Goal: Task Accomplishment & Management: Use online tool/utility

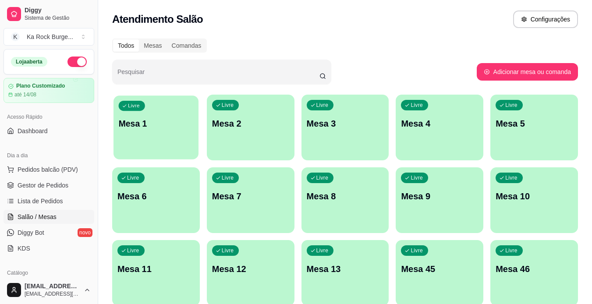
click at [162, 125] on p "Mesa 1" at bounding box center [156, 124] width 75 height 12
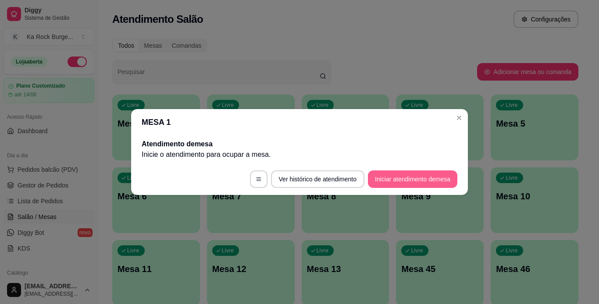
click at [381, 175] on button "Iniciar atendimento de mesa" at bounding box center [412, 179] width 89 height 18
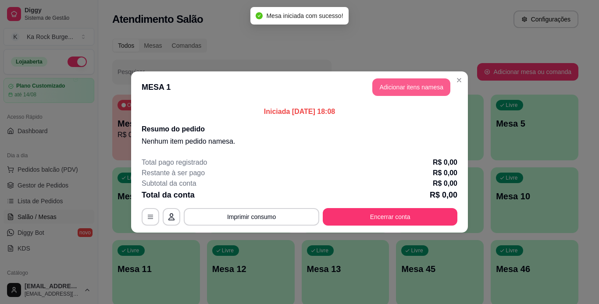
click at [394, 88] on button "Adicionar itens na mesa" at bounding box center [411, 87] width 78 height 18
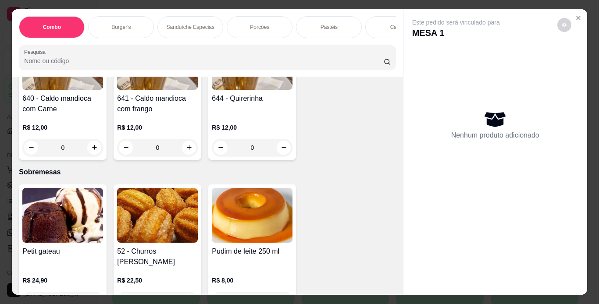
scroll to position [2410, 0]
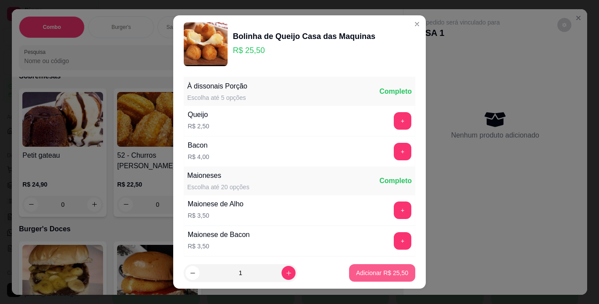
click at [362, 268] on button "Adicionar R$ 25,50" at bounding box center [382, 273] width 66 height 18
type input "1"
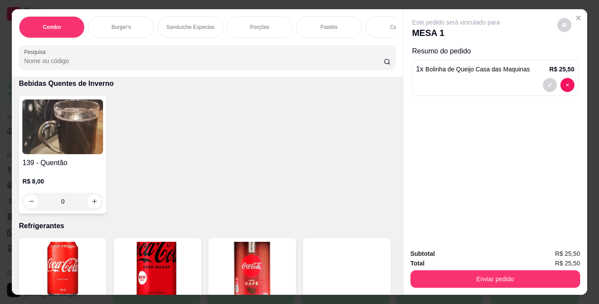
scroll to position [3768, 0]
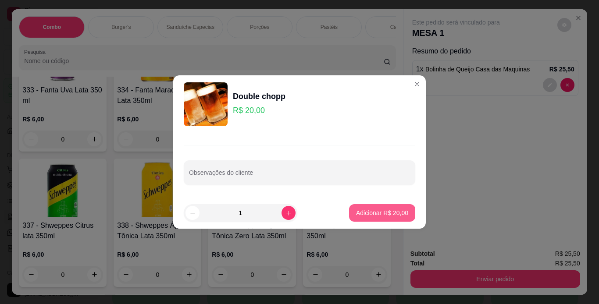
click at [356, 215] on p "Adicionar R$ 20,00" at bounding box center [382, 213] width 52 height 9
type input "1"
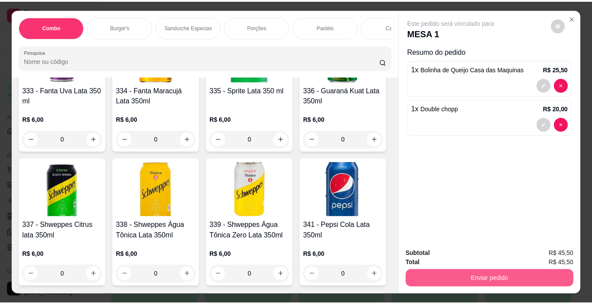
scroll to position [3769, 0]
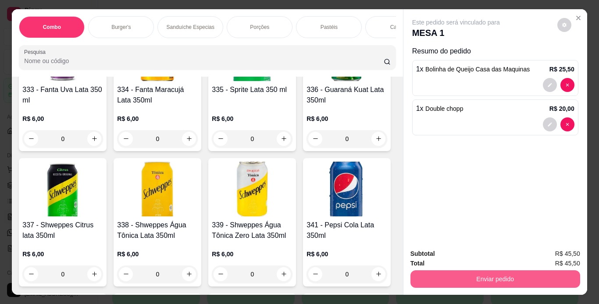
click at [428, 270] on button "Enviar pedido" at bounding box center [495, 279] width 170 height 18
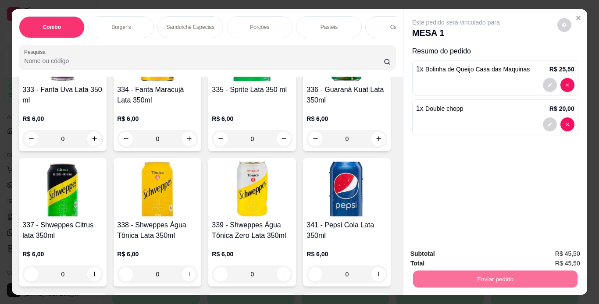
click at [434, 260] on button "Não registrar e enviar pedido" at bounding box center [466, 254] width 89 height 16
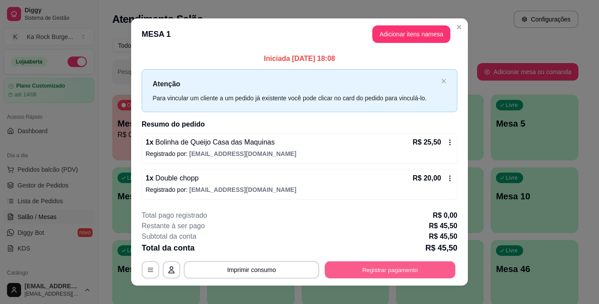
click at [428, 269] on button "Registrar pagamento" at bounding box center [390, 269] width 131 height 17
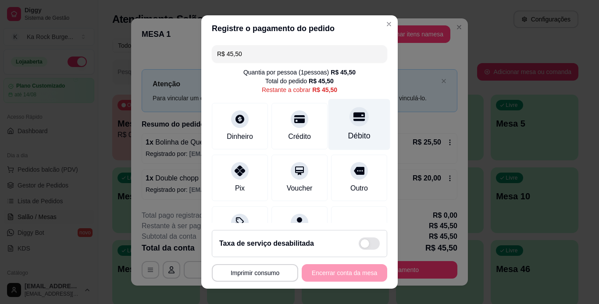
click at [348, 134] on div "Débito" at bounding box center [359, 135] width 22 height 11
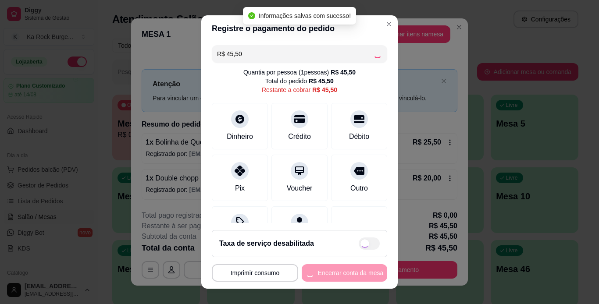
type input "R$ 0,00"
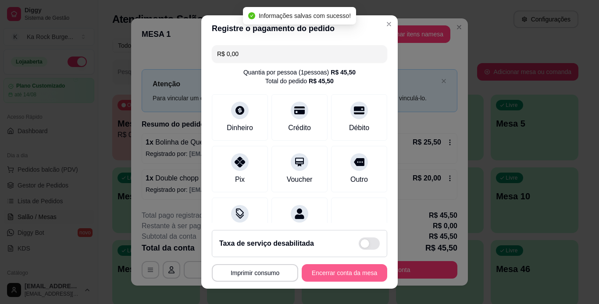
click at [351, 274] on button "Encerrar conta da mesa" at bounding box center [343, 273] width 85 height 18
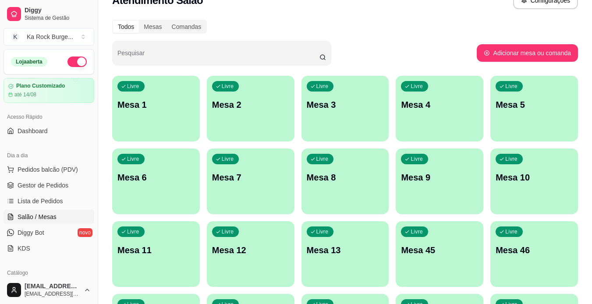
scroll to position [0, 0]
